Goal: Complete application form

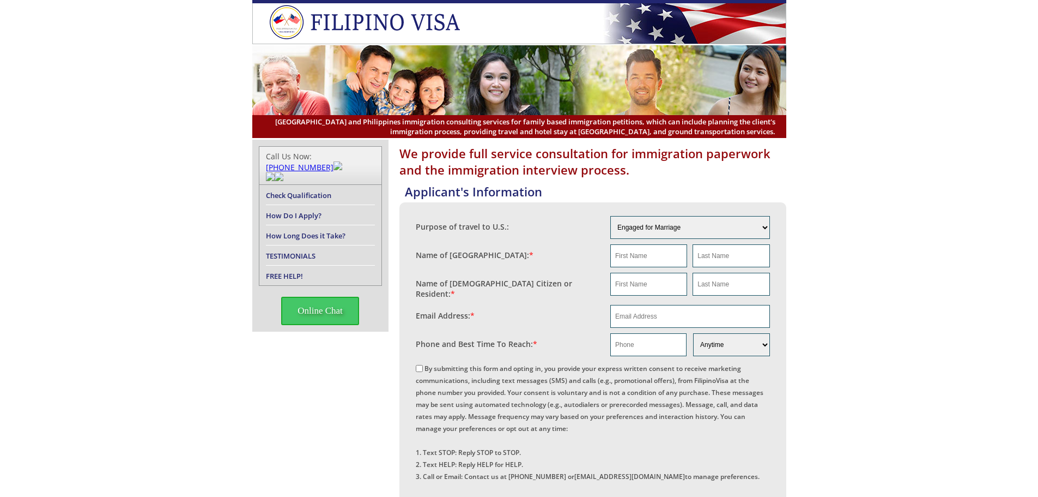
click at [423, 365] on label "By submitting this form and opting in, you provide your express written consent…" at bounding box center [590, 434] width 348 height 141
click at [423, 365] on input "By submitting this form and opting in, you provide your express written consent…" at bounding box center [419, 368] width 7 height 7
checkbox input "true"
click at [650, 263] on input "text" at bounding box center [649, 255] width 77 height 23
type input "NA"
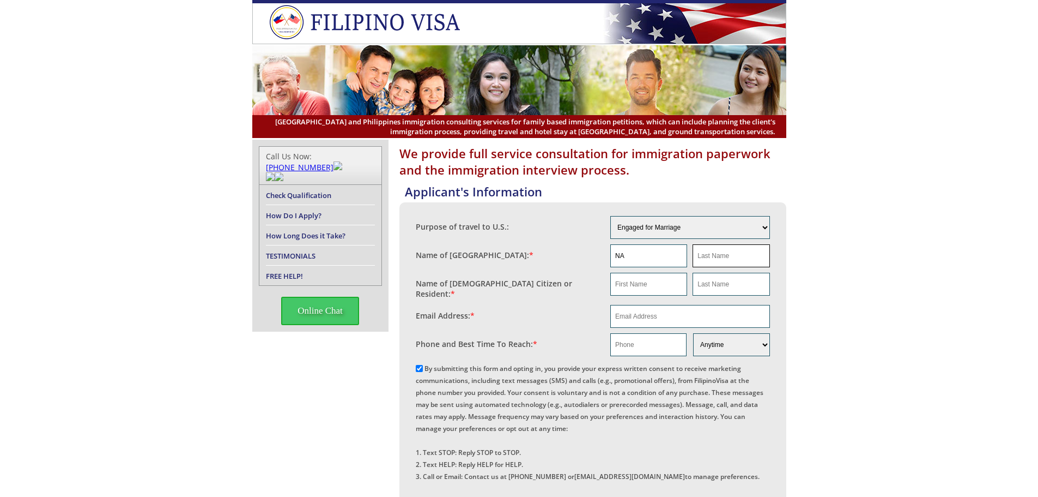
click at [709, 261] on input "text" at bounding box center [731, 255] width 77 height 23
type input "NA"
click at [646, 289] on input "text" at bounding box center [649, 284] width 77 height 23
type input "V"
type input "b"
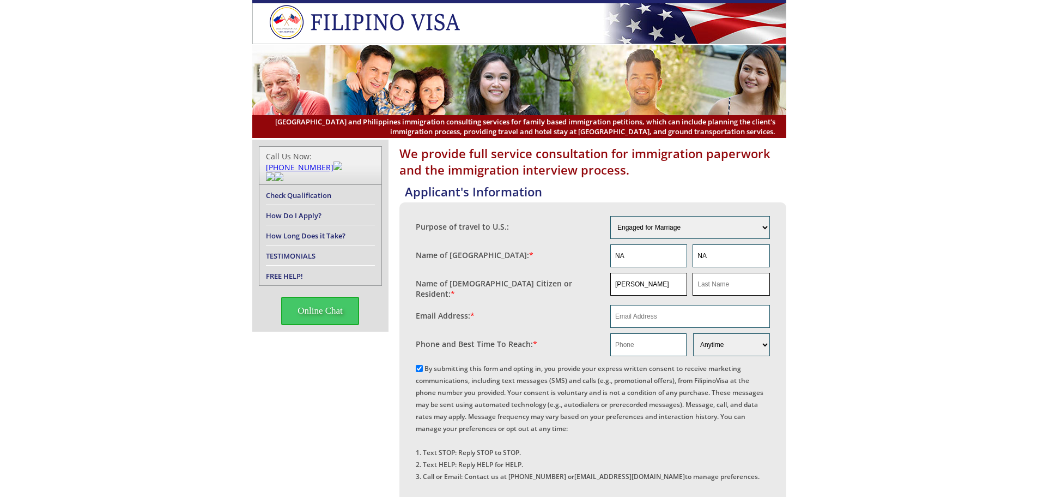
type input "Brandon"
click at [707, 282] on input "text" at bounding box center [731, 284] width 77 height 23
type input "Murray"
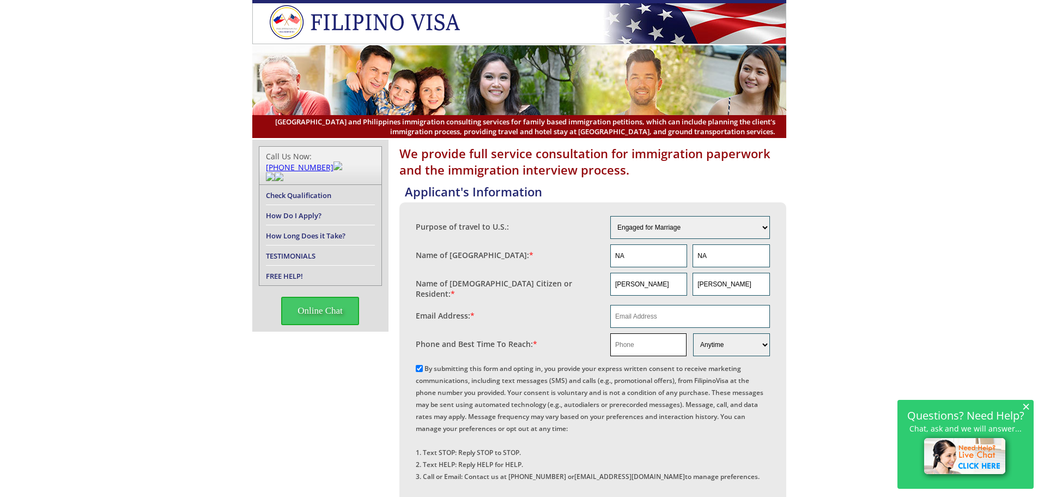
click at [639, 335] on input "text" at bounding box center [649, 344] width 76 height 23
paste input "16513316451"
type input "16513316451"
click at [637, 314] on input "email" at bounding box center [691, 316] width 160 height 23
paste input "Brandonm34@yahoo.com"
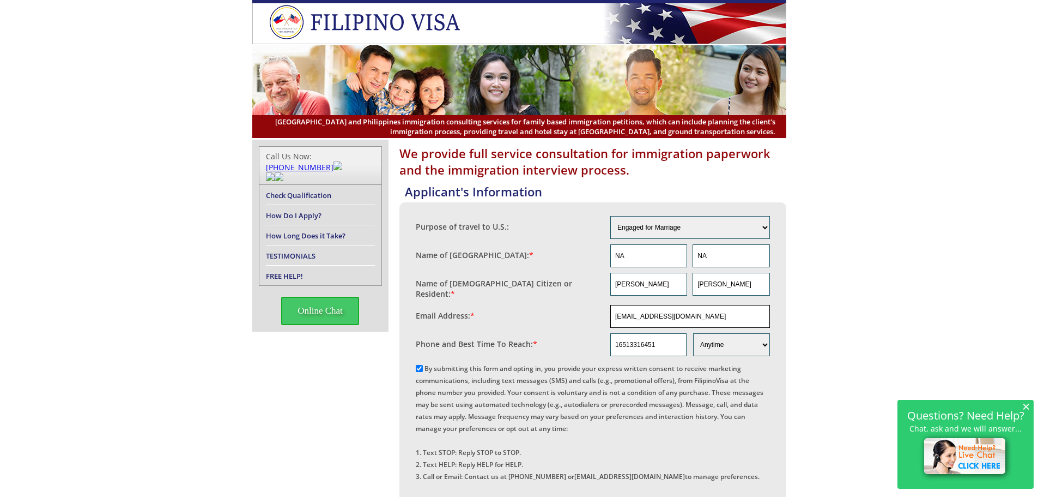
click at [620, 310] on input "Brandonm34@yahoo.com" at bounding box center [691, 316] width 160 height 23
type input "[EMAIL_ADDRESS][DOMAIN_NAME]"
click at [876, 254] on div "We provide full service consultation for immigration paperwork and the immigrat…" at bounding box center [519, 472] width 1038 height 665
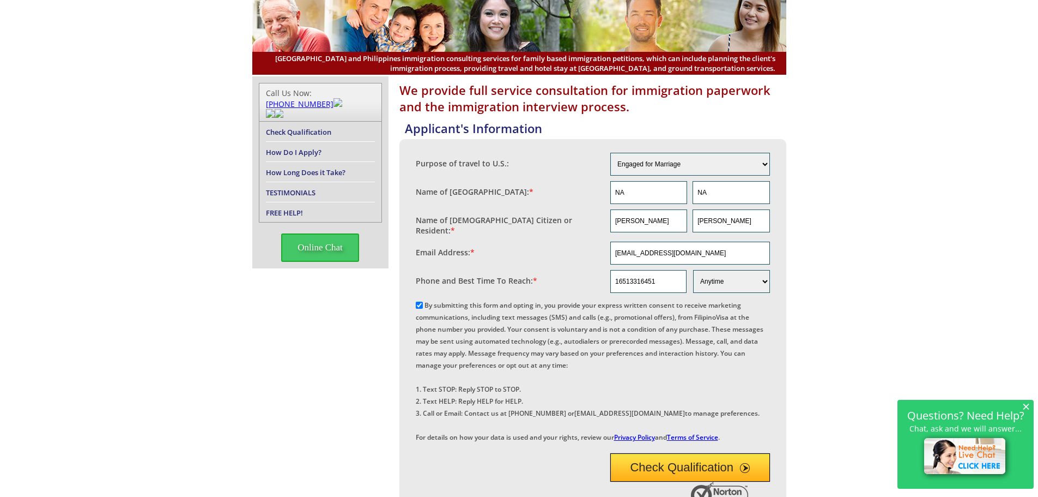
scroll to position [164, 0]
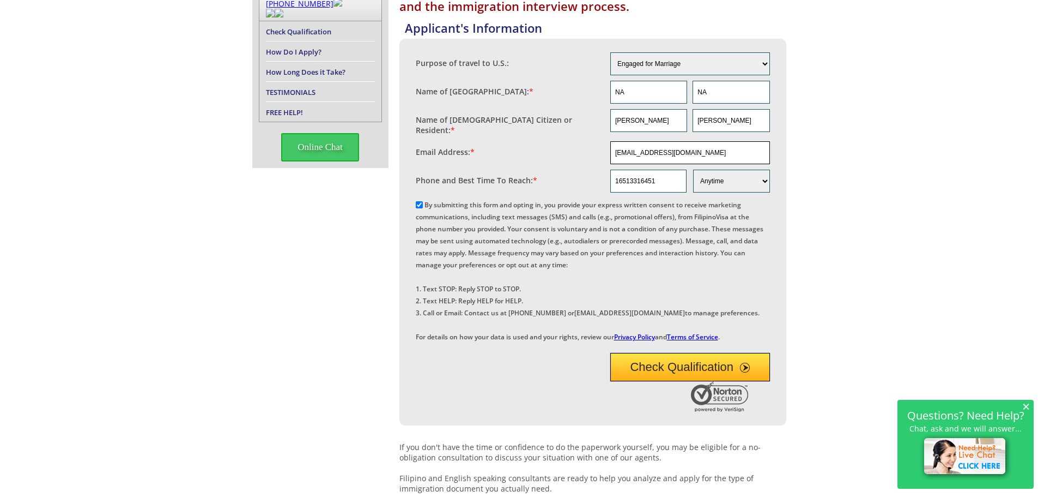
drag, startPoint x: 692, startPoint y: 150, endPoint x: 615, endPoint y: 146, distance: 77.0
click at [615, 146] on input "[EMAIL_ADDRESS][DOMAIN_NAME]" at bounding box center [691, 152] width 160 height 23
click at [690, 381] on button "Check Qualification" at bounding box center [691, 367] width 160 height 28
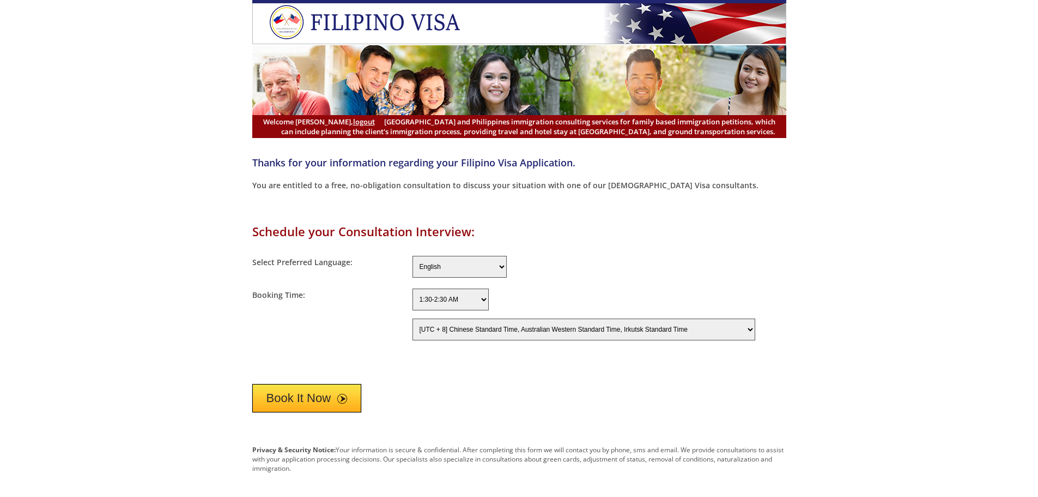
select select "-480"
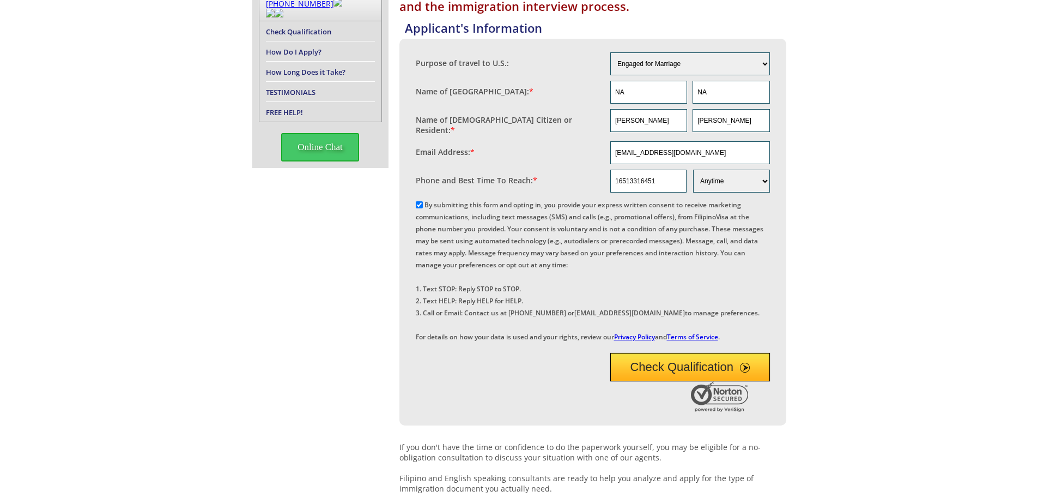
click at [667, 381] on button "Check Qualification" at bounding box center [691, 367] width 160 height 28
